Goal: Find specific page/section: Find specific page/section

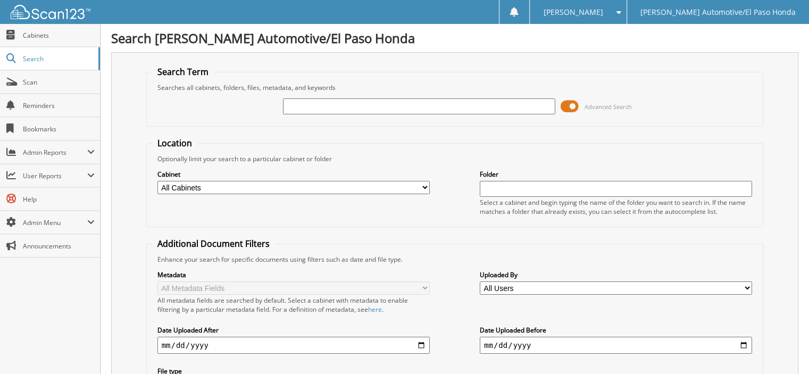
click at [314, 98] on input "text" at bounding box center [419, 106] width 272 height 16
type input "[PERSON_NAME]"
click at [600, 106] on span "Advanced Search" at bounding box center [607, 107] width 47 height 8
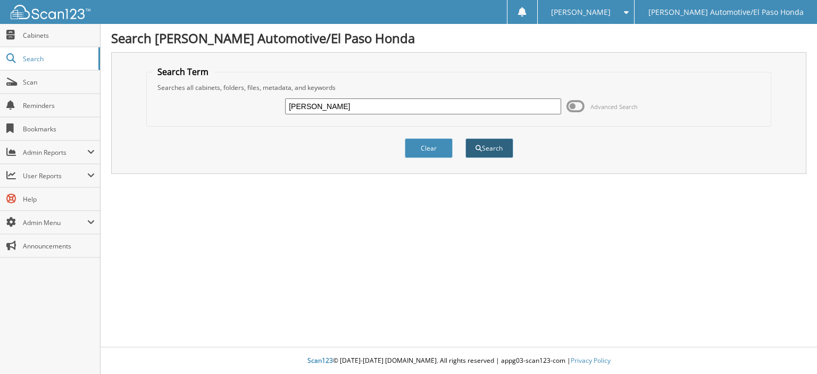
click at [486, 149] on button "Search" at bounding box center [489, 148] width 48 height 20
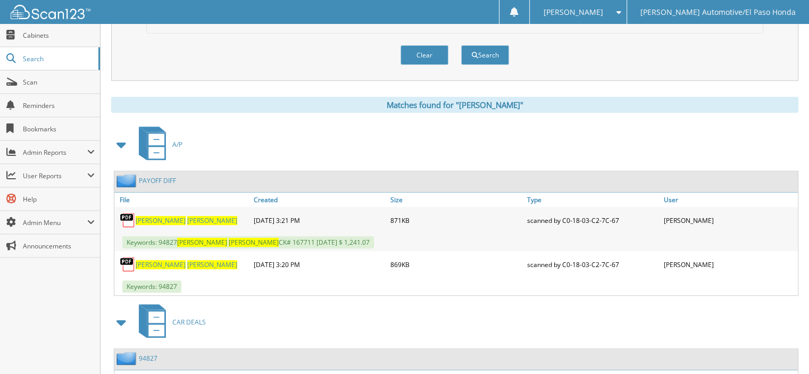
scroll to position [425, 0]
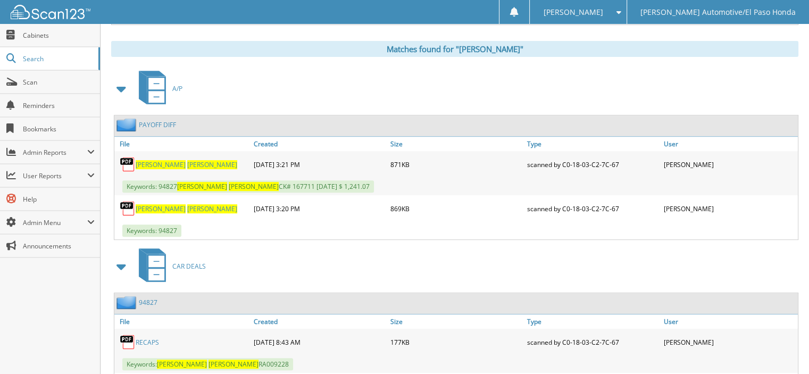
click at [187, 160] on span "[PERSON_NAME]" at bounding box center [212, 164] width 50 height 9
